Goal: Information Seeking & Learning: Find specific fact

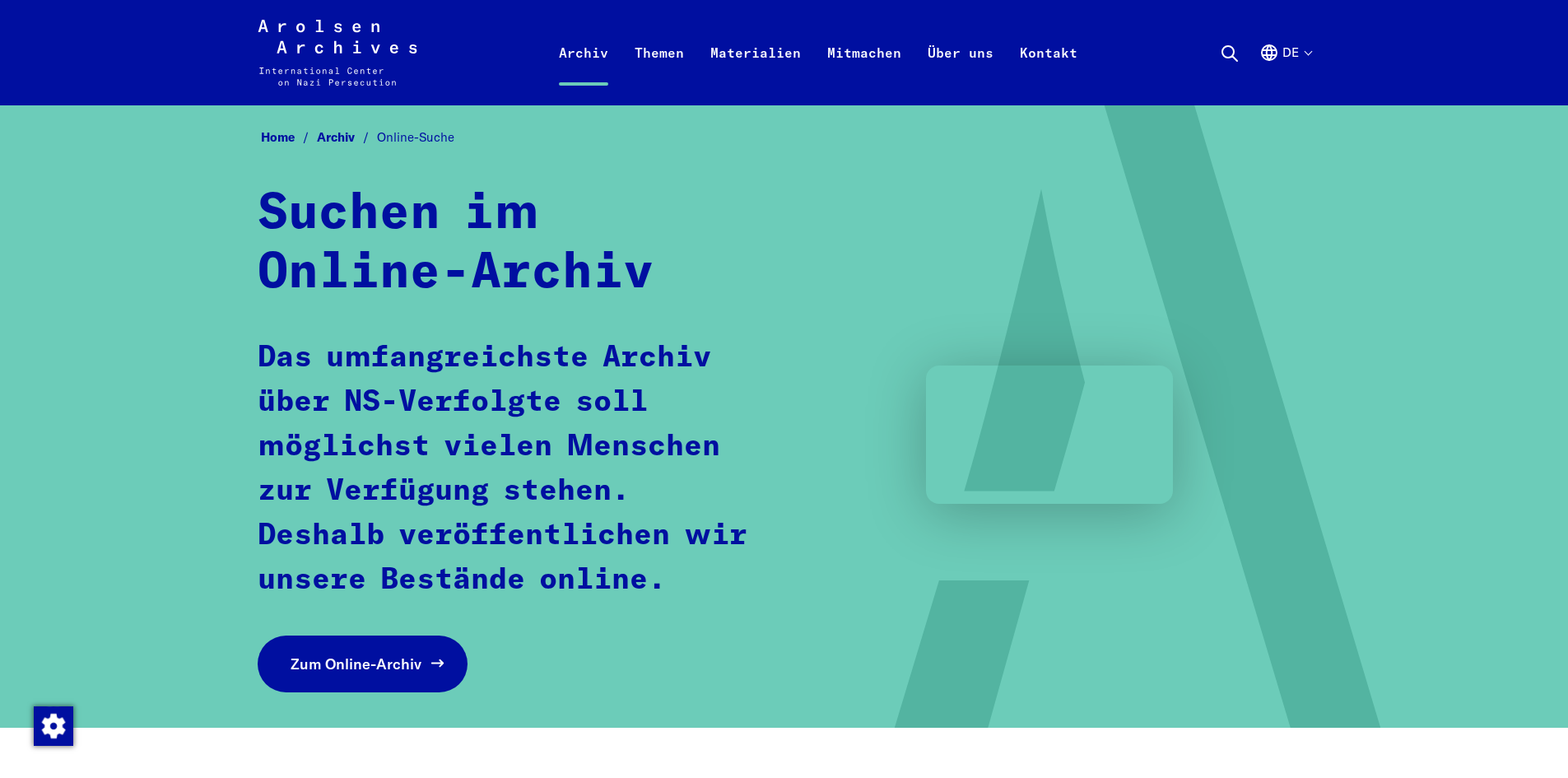
click at [376, 672] on span "Zum Online-Archiv" at bounding box center [356, 664] width 131 height 23
click at [629, 687] on div "Suchen im Online-Archiv Das umfangreichste Archiv über NS-Verfolgte soll möglic…" at bounding box center [784, 438] width 1053 height 508
click at [393, 663] on span "Zum Online-Archiv" at bounding box center [356, 664] width 131 height 23
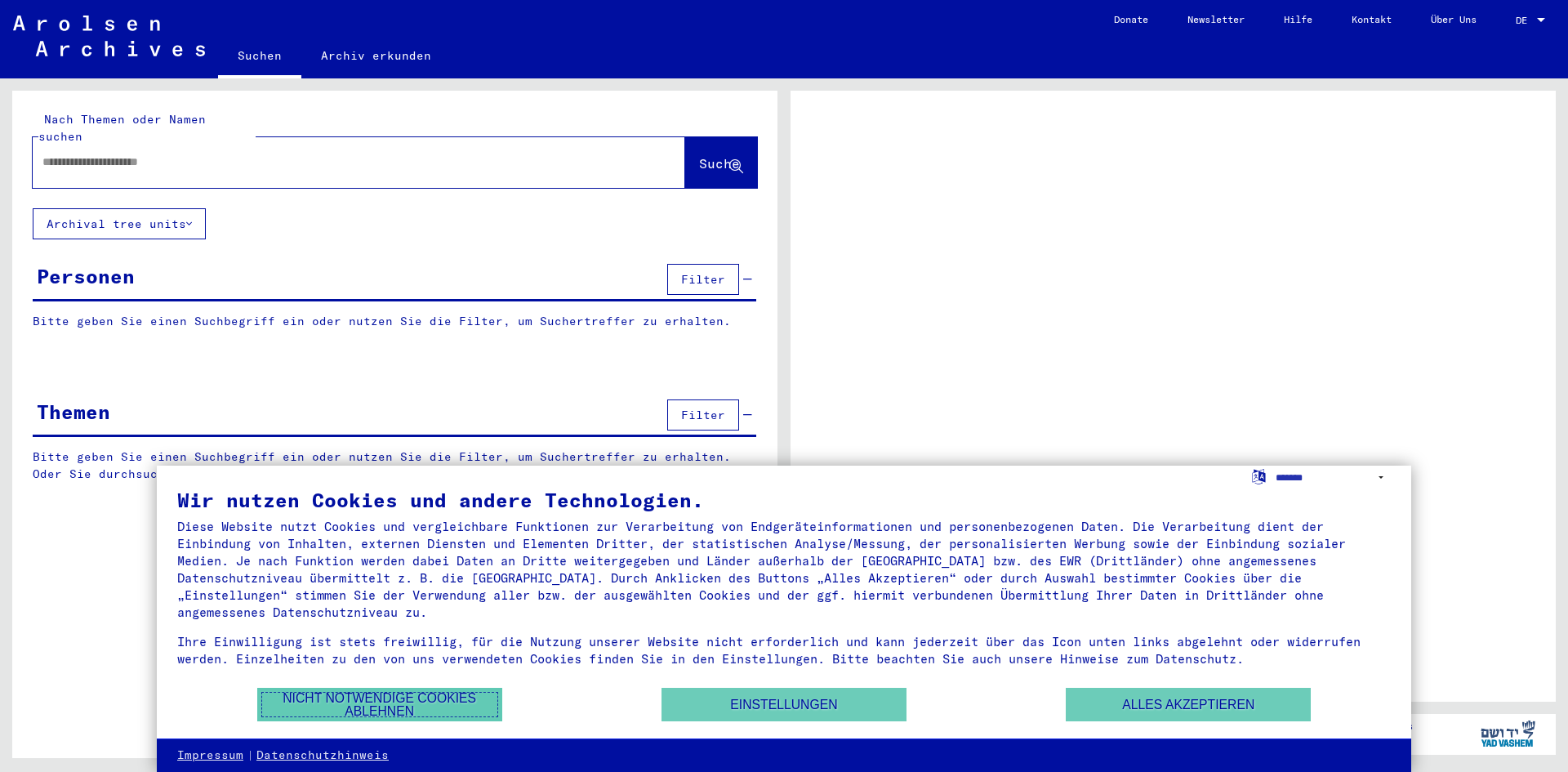
click at [427, 708] on button "Nicht notwendige Cookies ablehnen" at bounding box center [380, 704] width 245 height 33
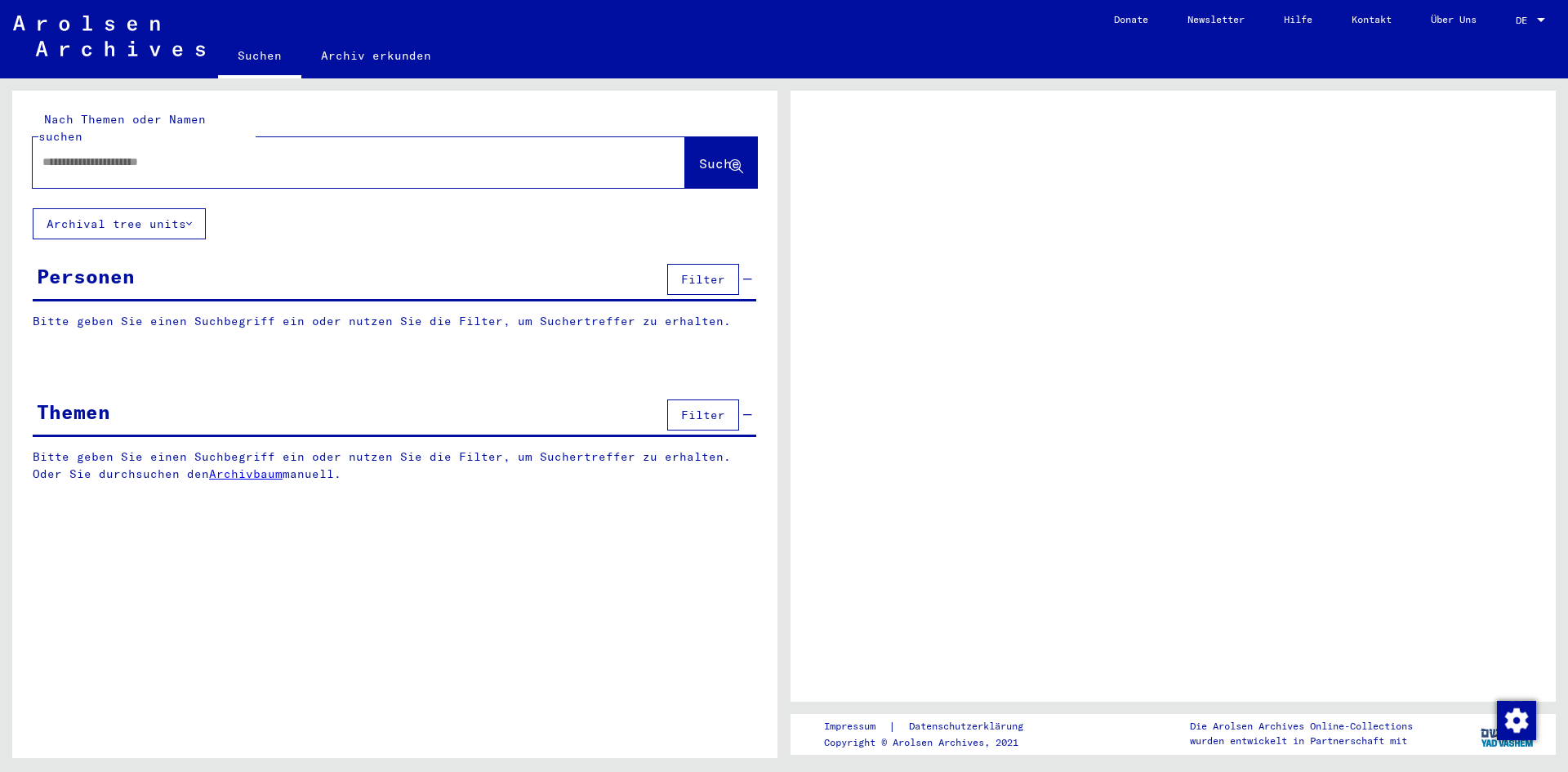
click at [699, 272] on span "Filter" at bounding box center [703, 279] width 44 height 15
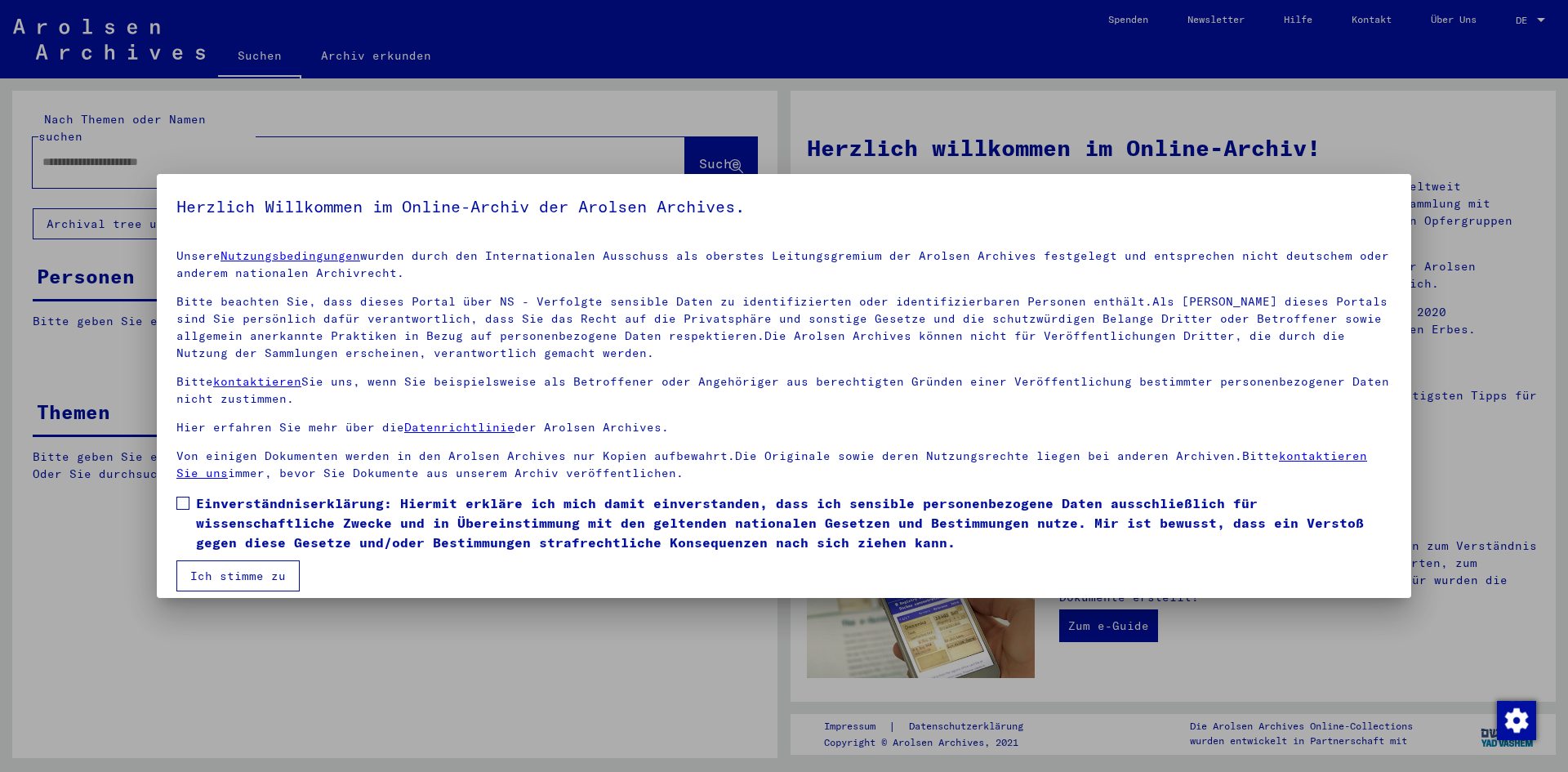
click at [185, 506] on span at bounding box center [182, 502] width 13 height 13
click at [264, 578] on button "Ich stimme zu" at bounding box center [238, 575] width 123 height 31
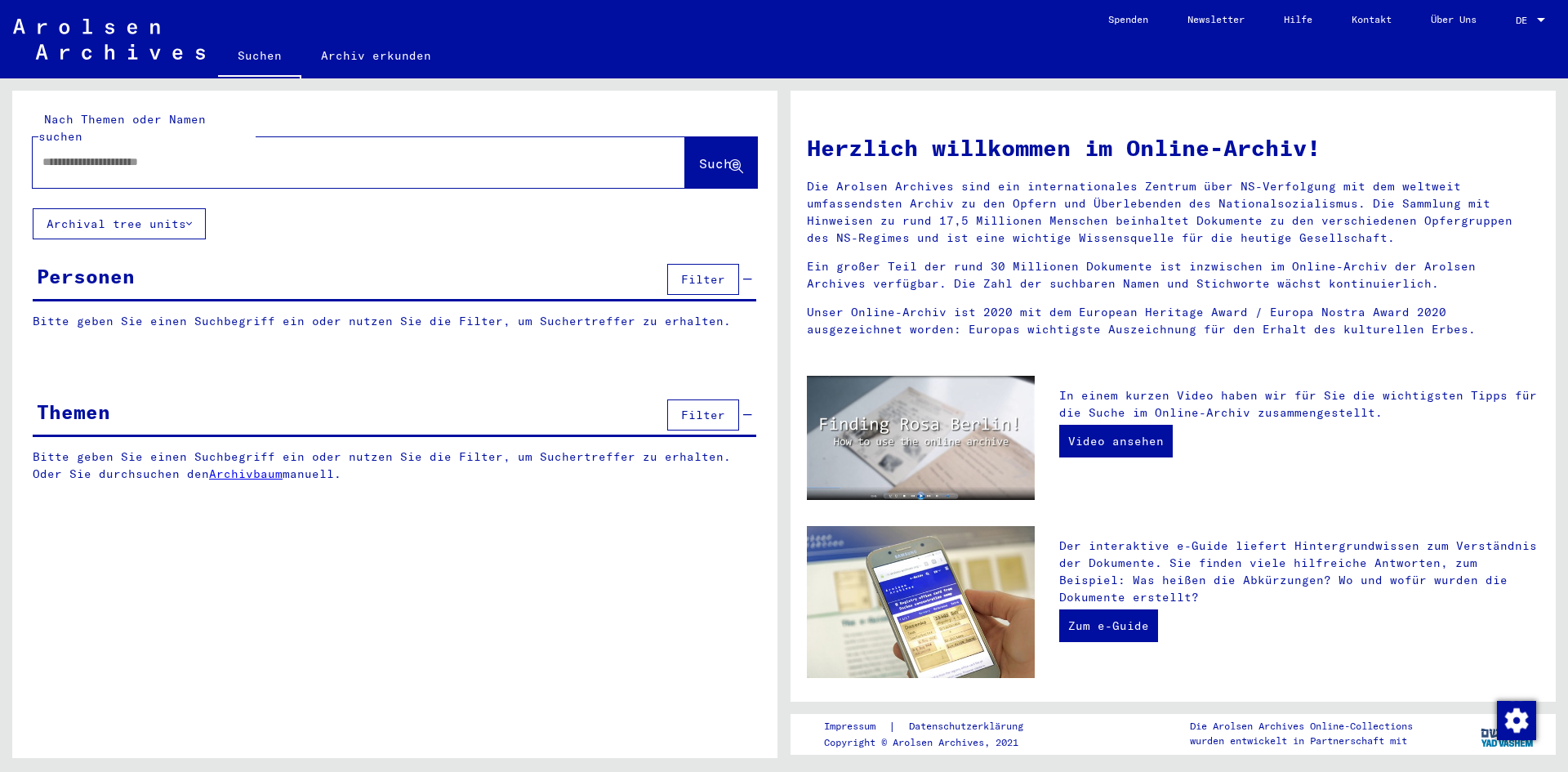
click at [81, 264] on div "Personen" at bounding box center [86, 276] width 98 height 29
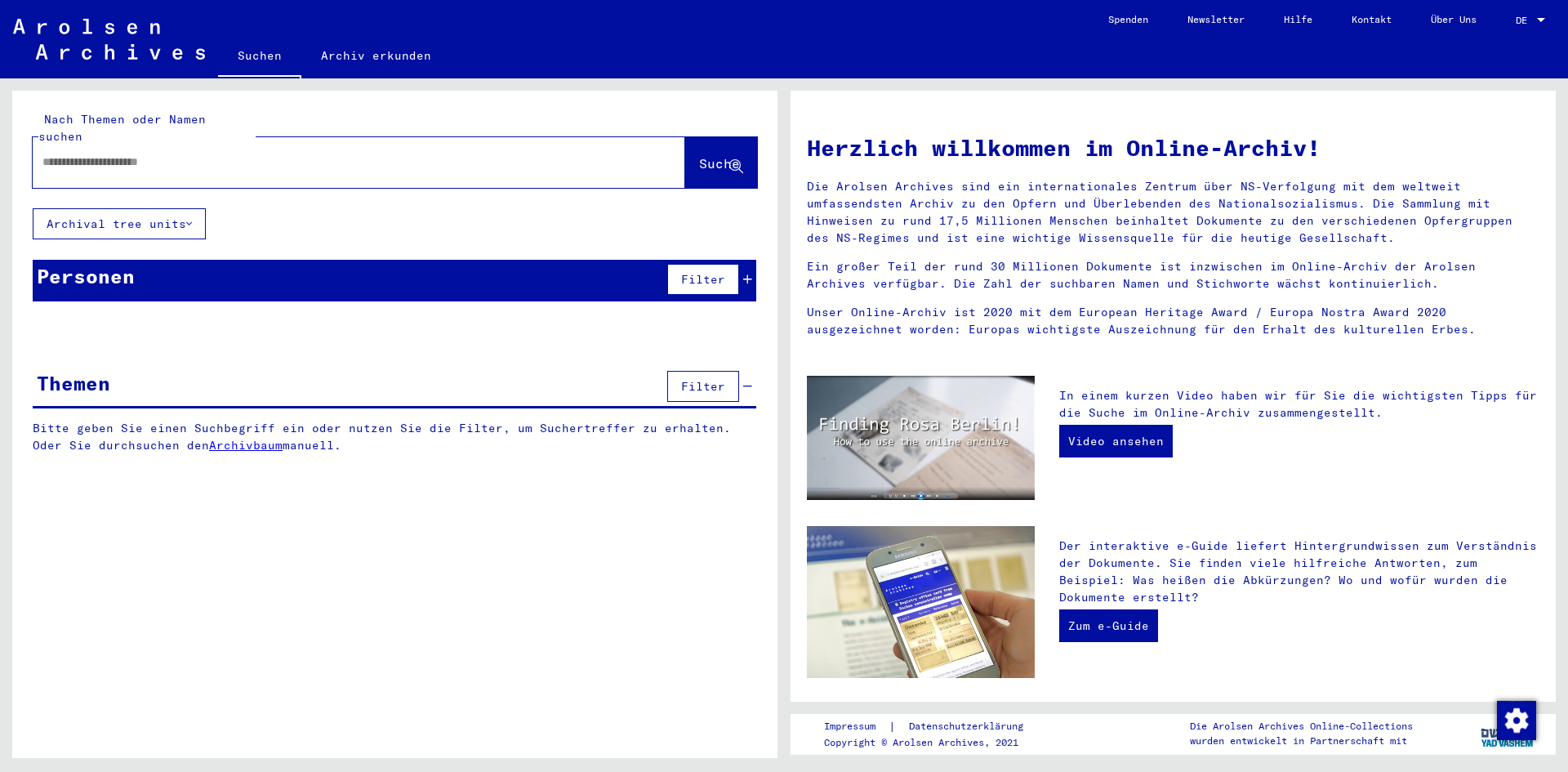
click at [101, 261] on div "Personen" at bounding box center [86, 276] width 98 height 29
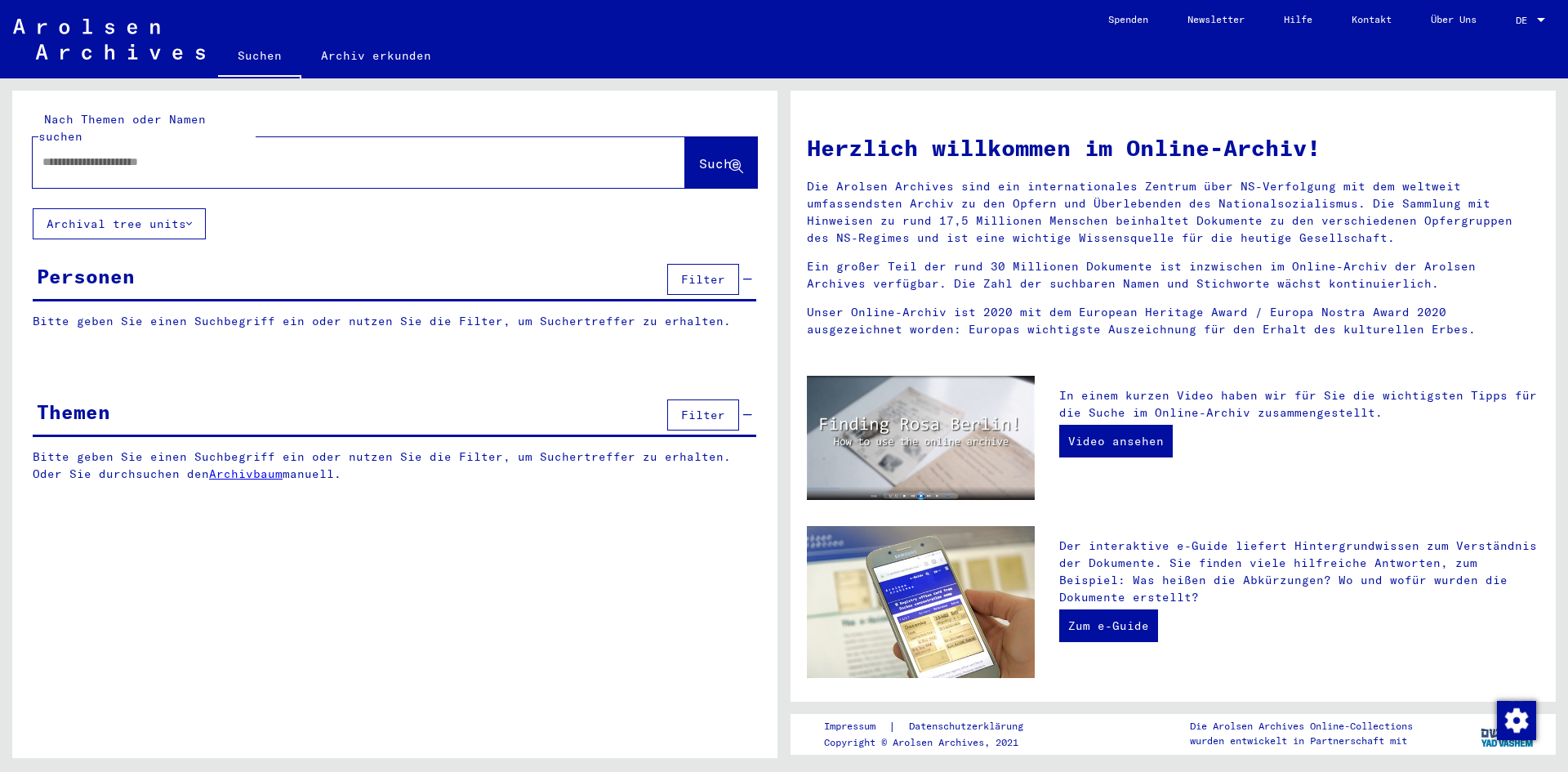
click at [704, 272] on span "Filter" at bounding box center [703, 279] width 44 height 15
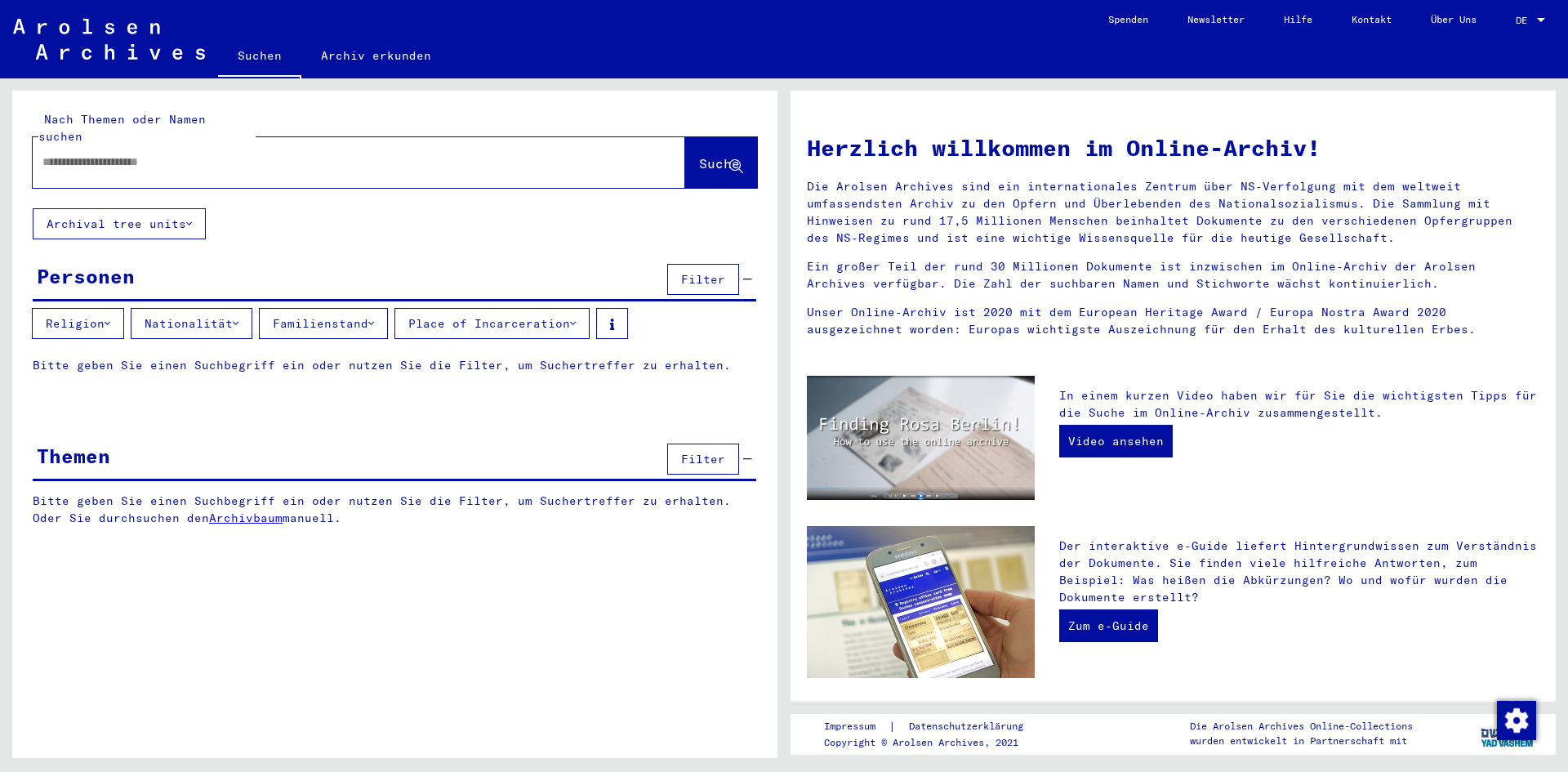
click at [116, 308] on button "Religion" at bounding box center [78, 324] width 92 height 31
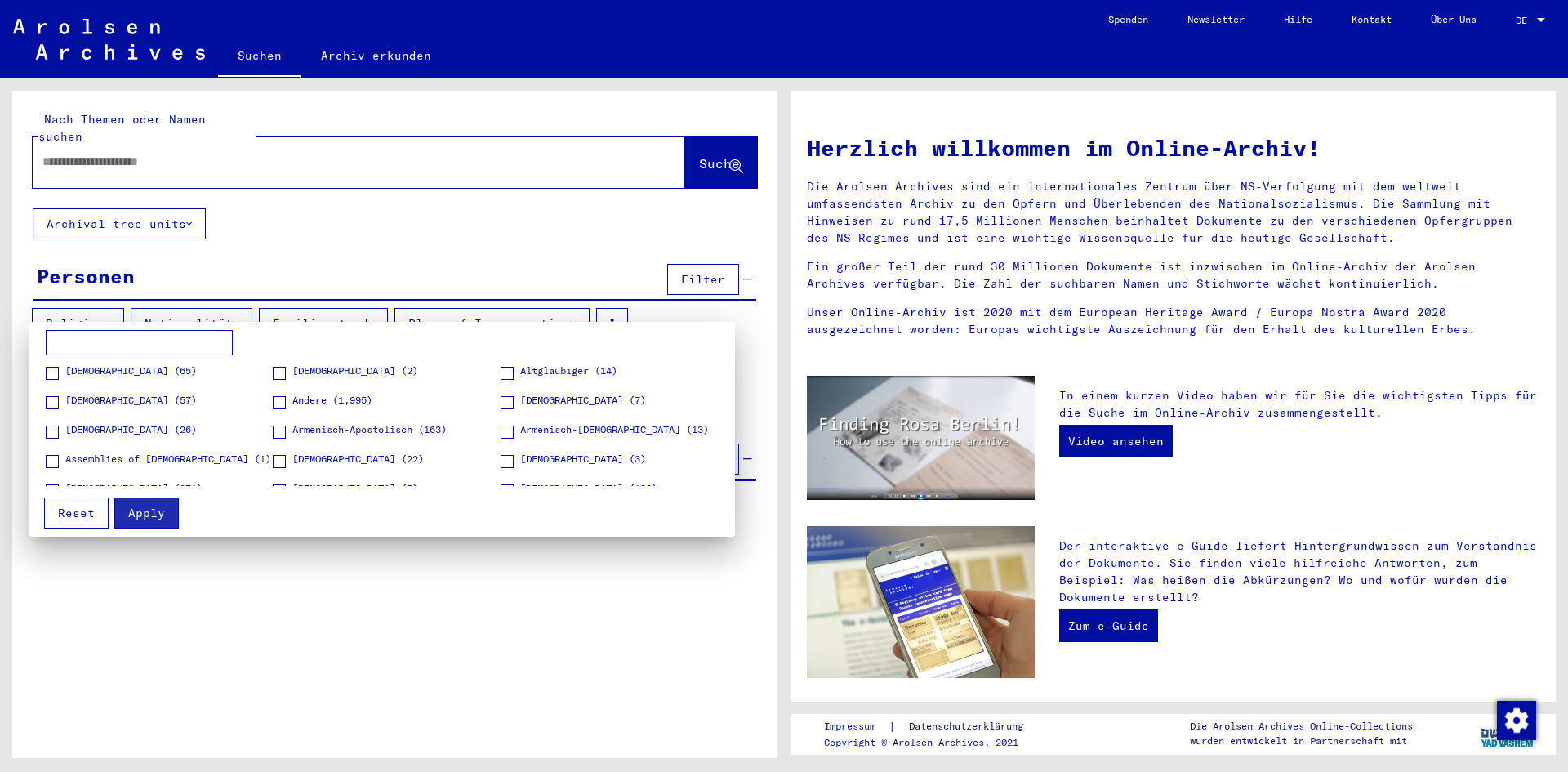
click at [245, 306] on div at bounding box center [784, 386] width 1568 height 772
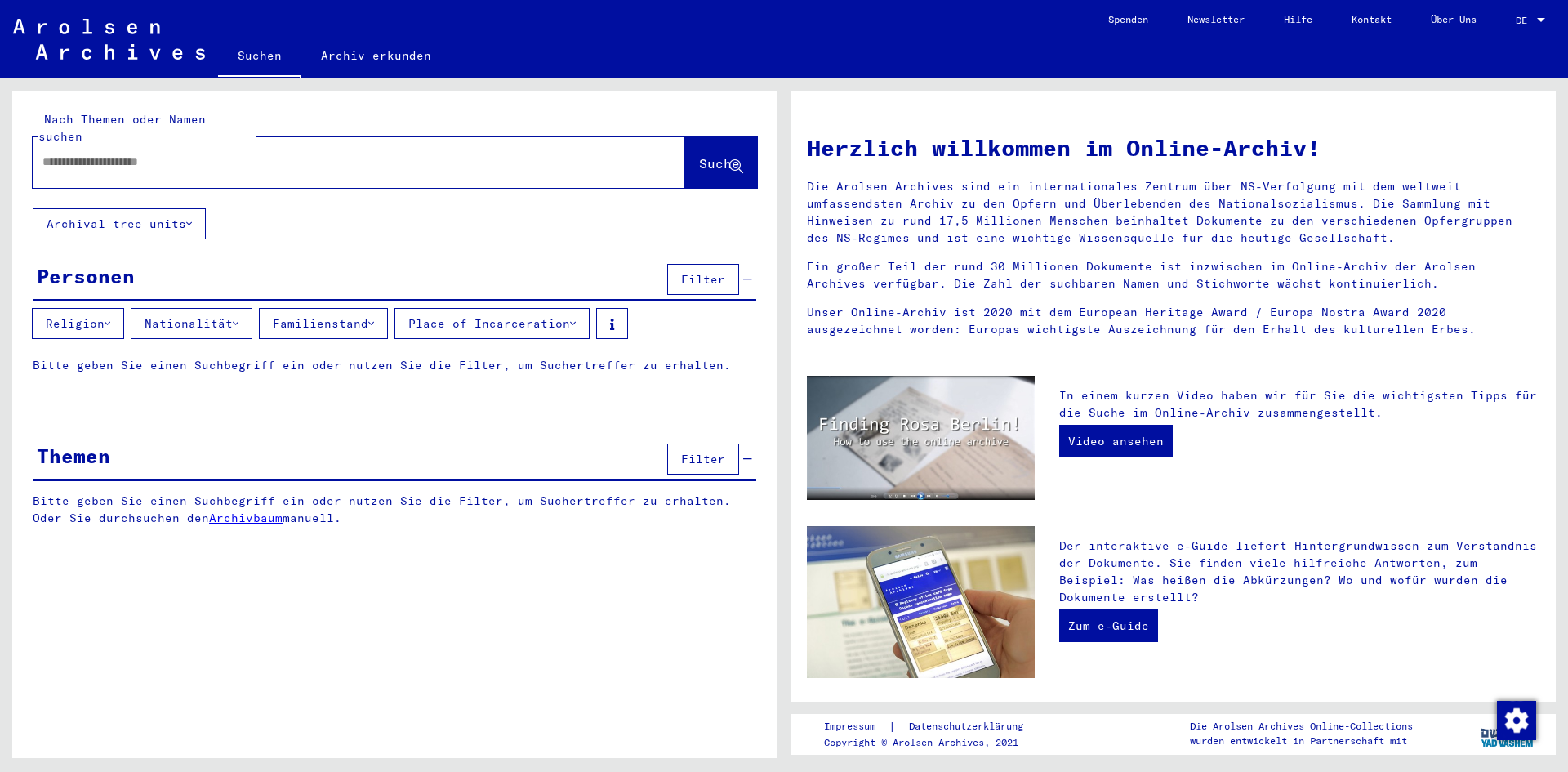
click at [239, 318] on icon at bounding box center [236, 324] width 6 height 12
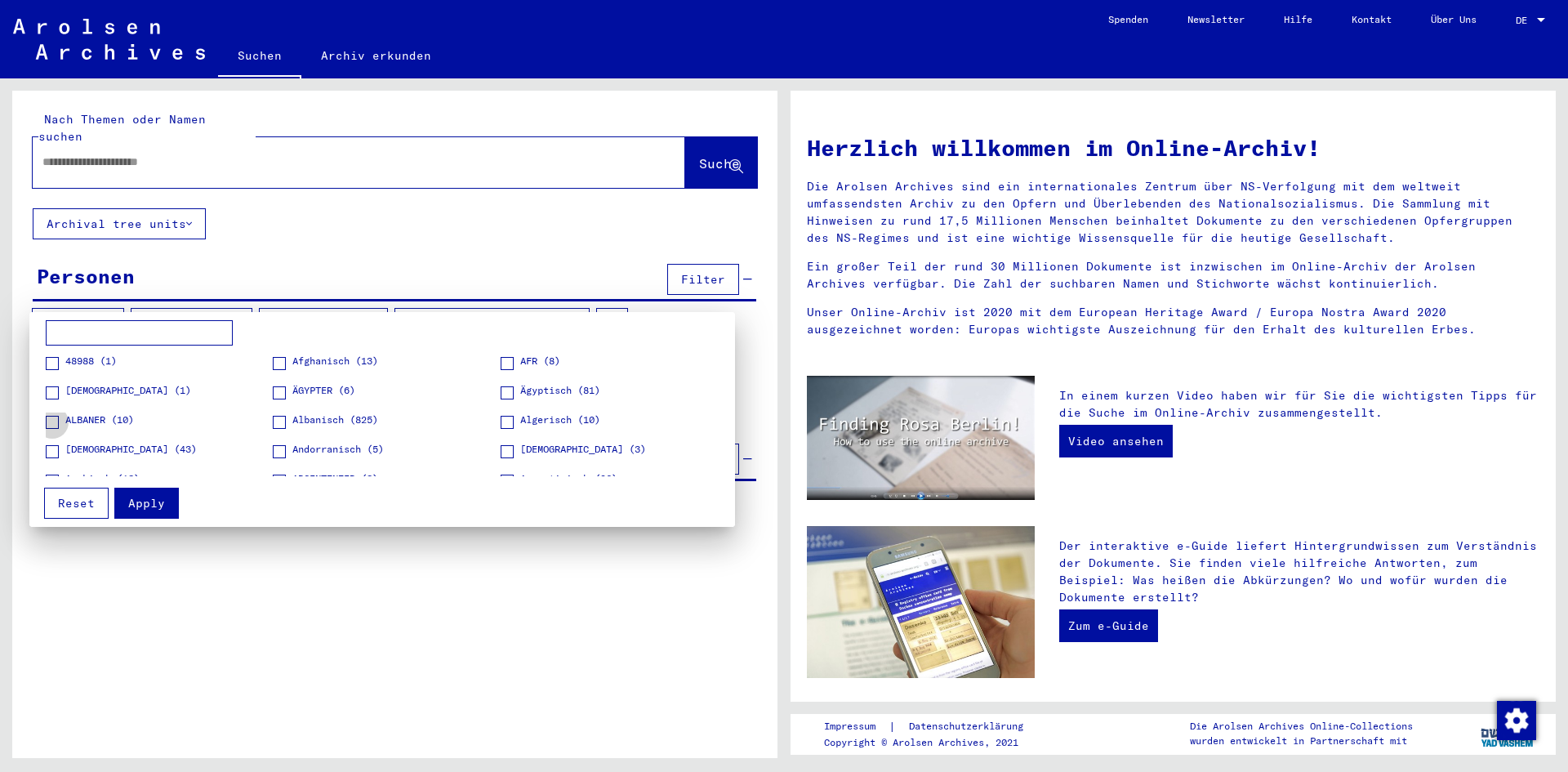
click at [62, 423] on label "ALBANER (10)" at bounding box center [90, 420] width 88 height 17
click at [152, 500] on span "Apply" at bounding box center [147, 503] width 37 height 15
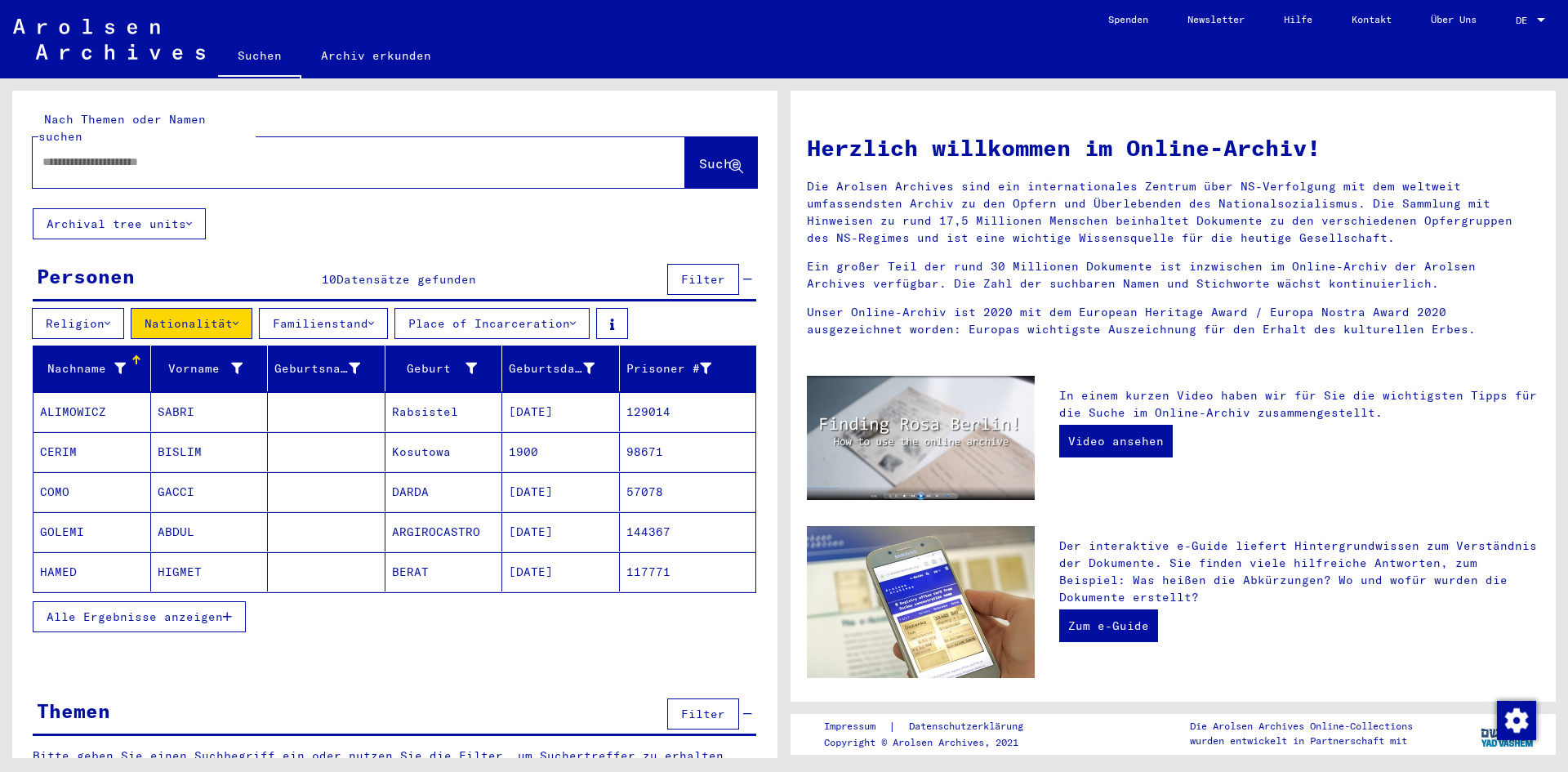
click at [95, 396] on mat-cell "ALIMOWICZ" at bounding box center [92, 412] width 117 height 39
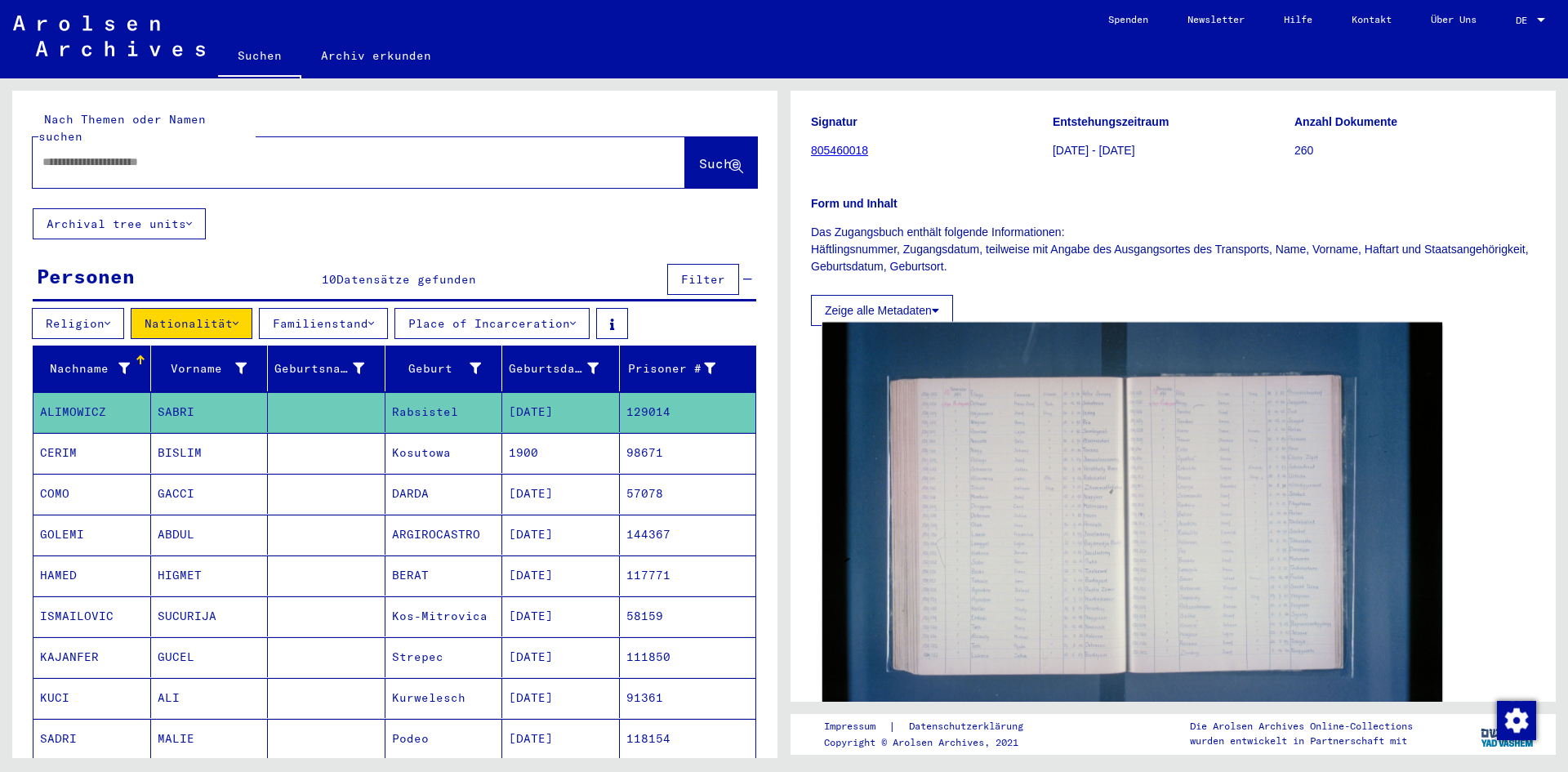
scroll to position [149, 0]
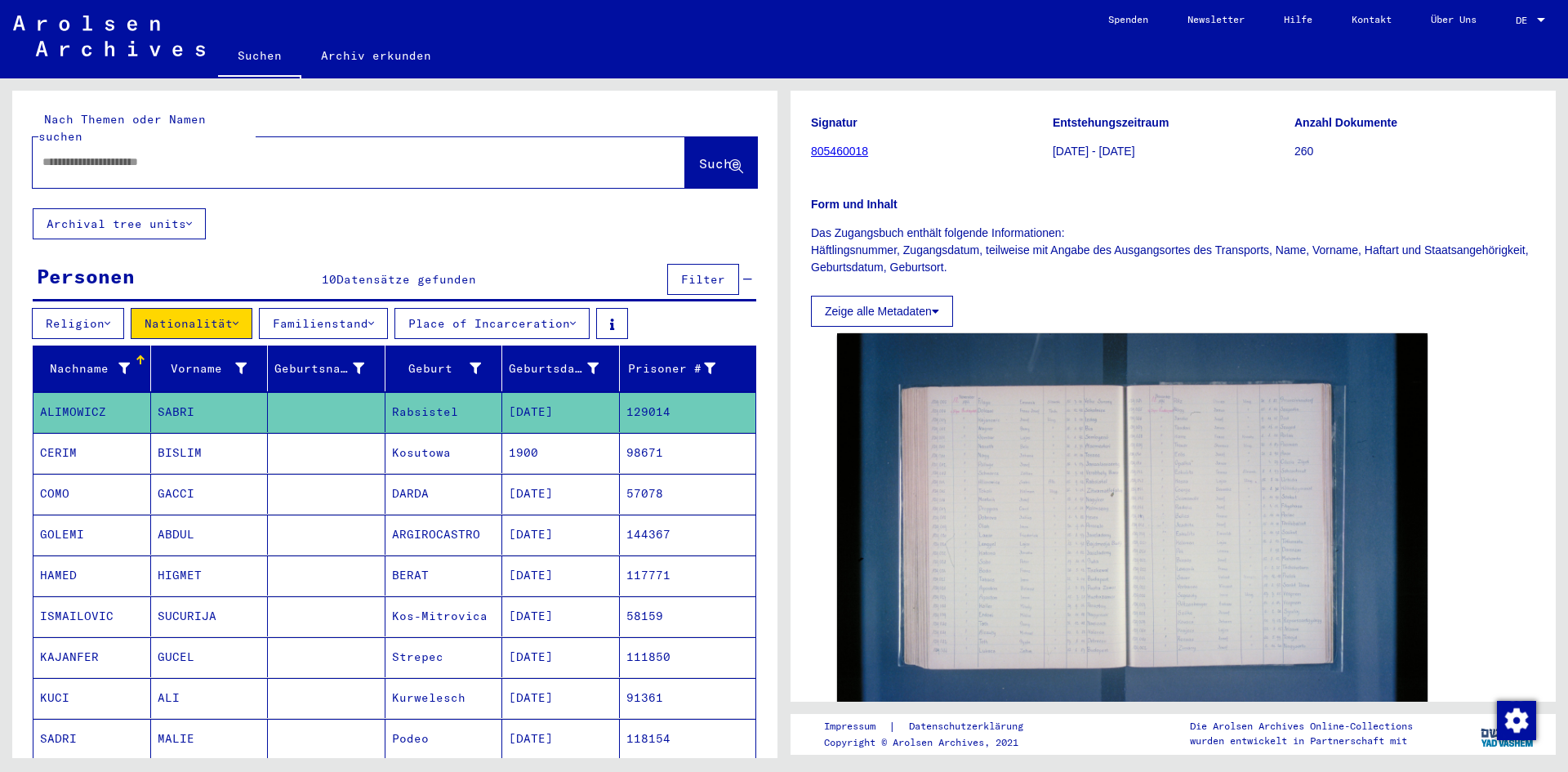
click at [70, 484] on mat-cell "COMO" at bounding box center [92, 493] width 117 height 40
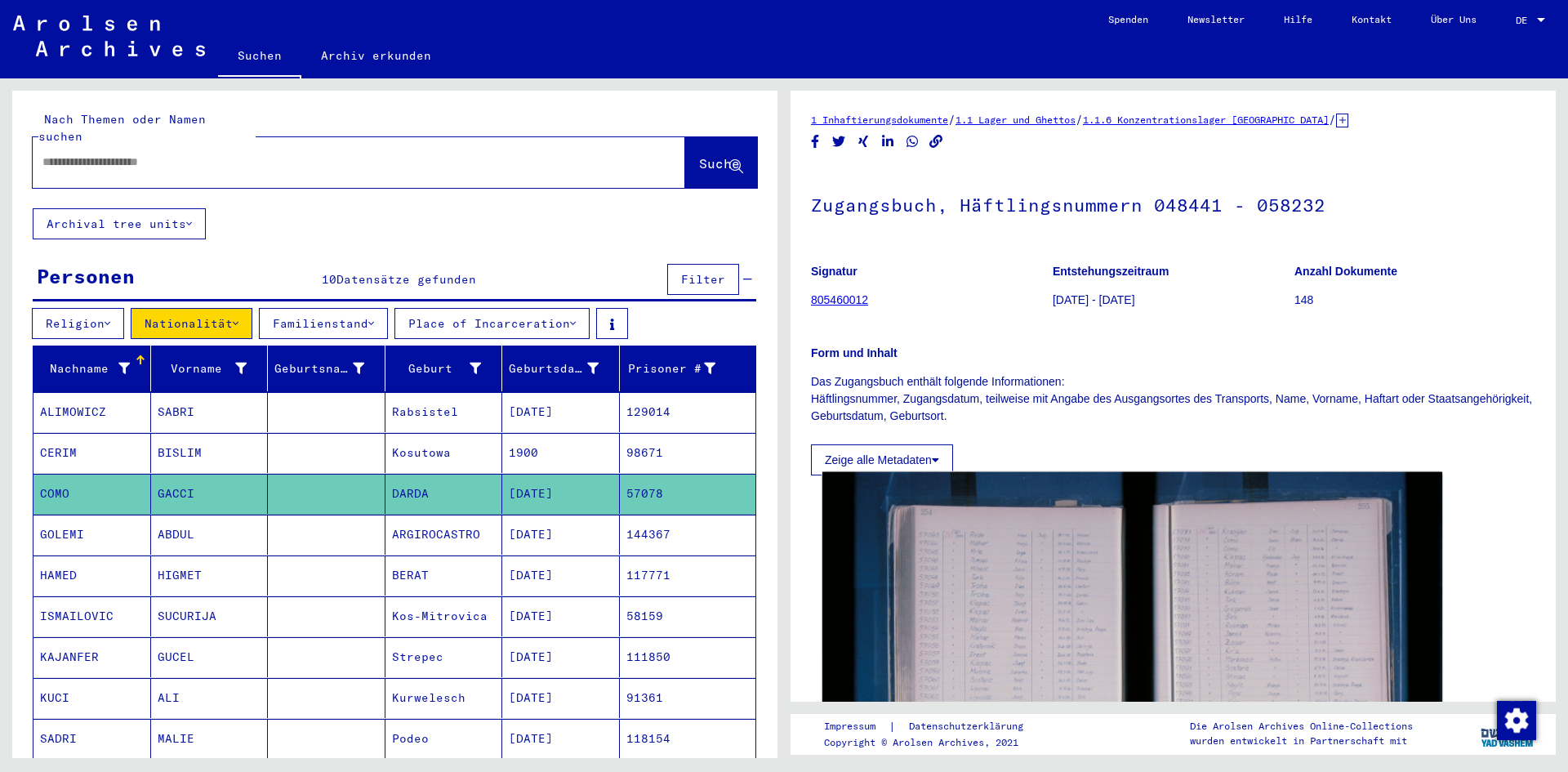
click at [1140, 598] on img at bounding box center [1131, 678] width 620 height 413
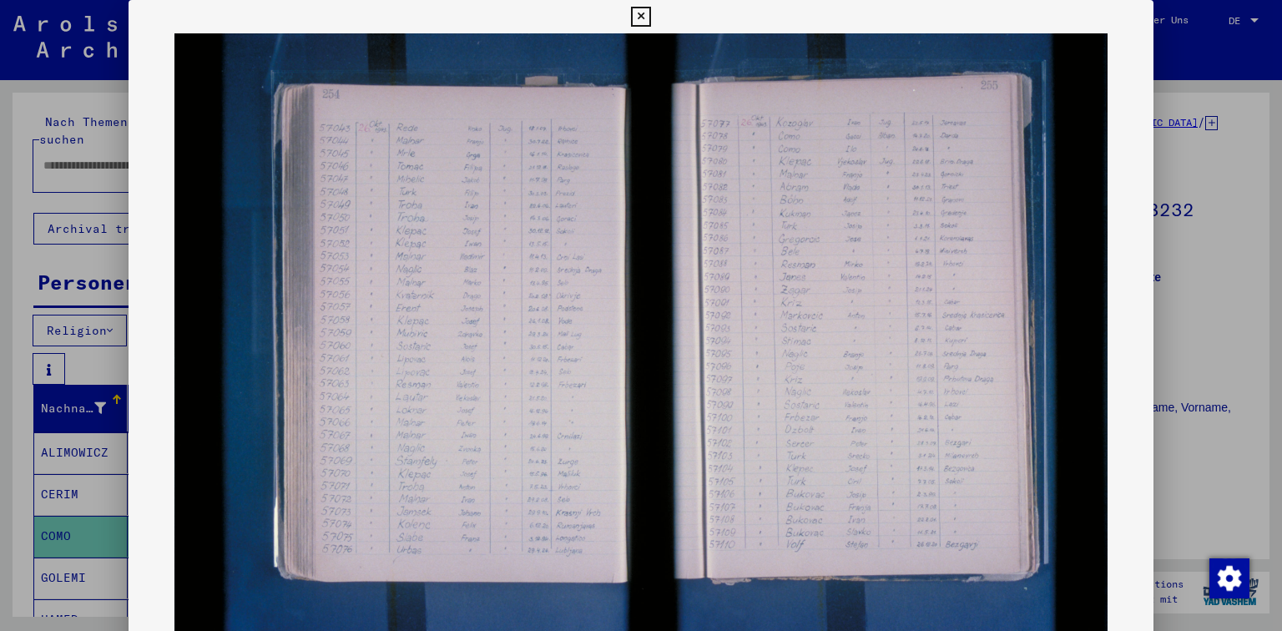
click at [639, 15] on icon at bounding box center [640, 17] width 19 height 20
